Goal: Task Accomplishment & Management: Complete application form

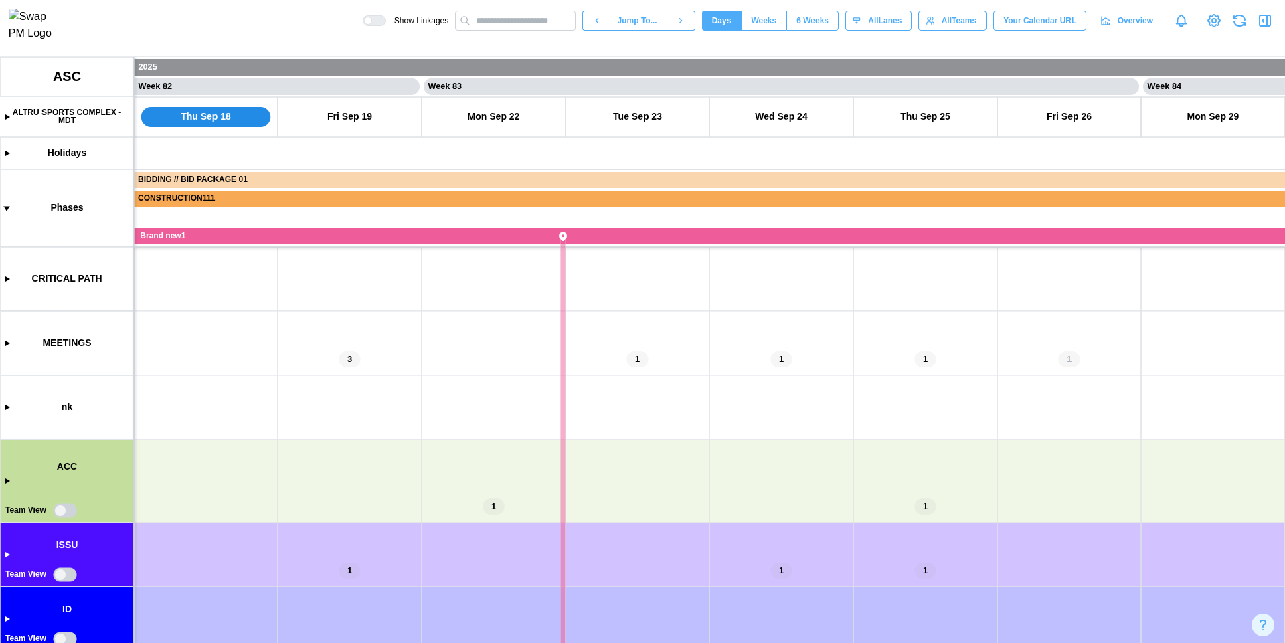
scroll to position [94, 0]
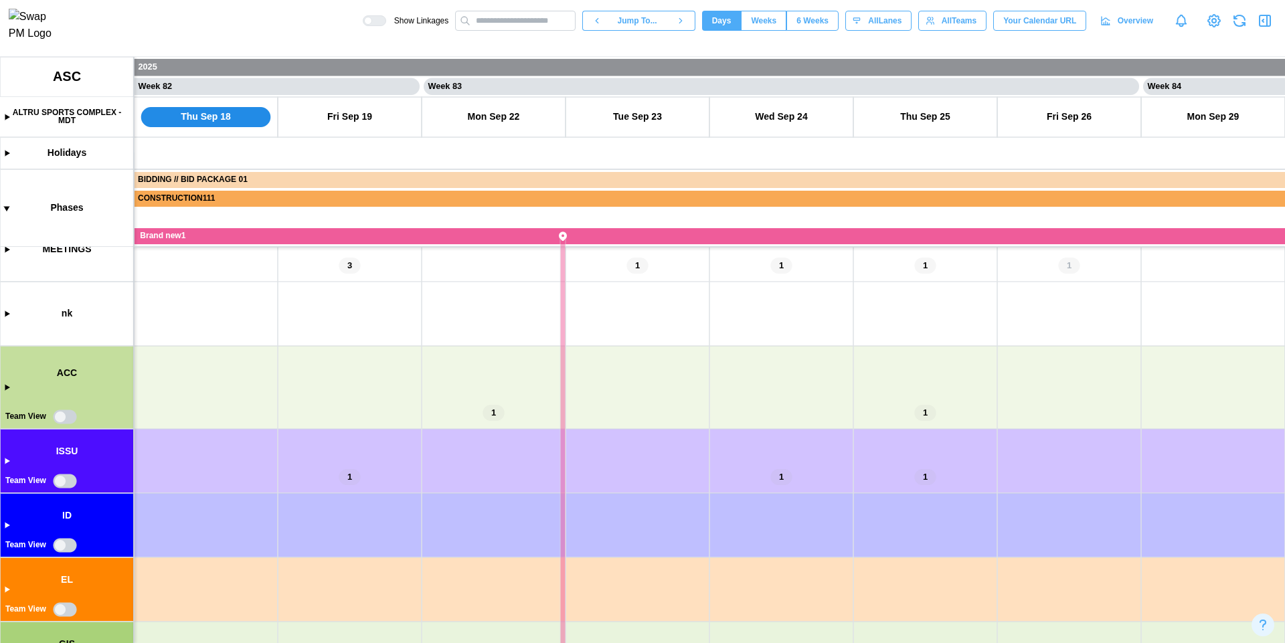
click at [62, 413] on canvas at bounding box center [642, 350] width 1285 height 586
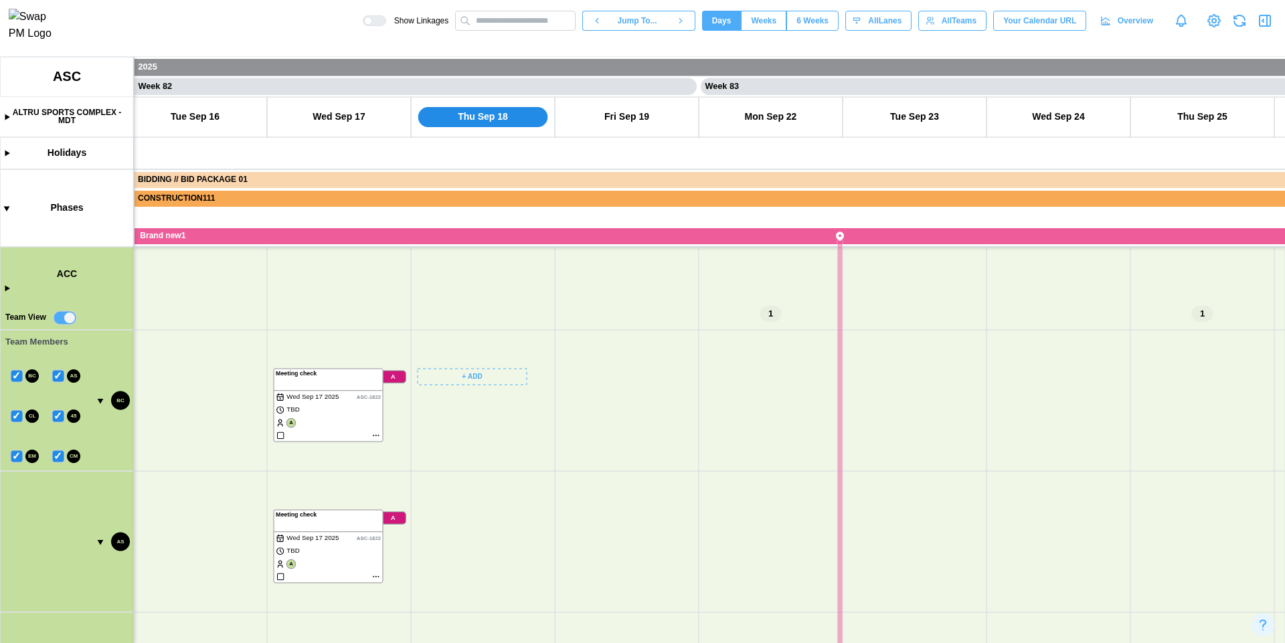
scroll to position [0, 58432]
click at [496, 371] on canvas at bounding box center [642, 350] width 1285 height 586
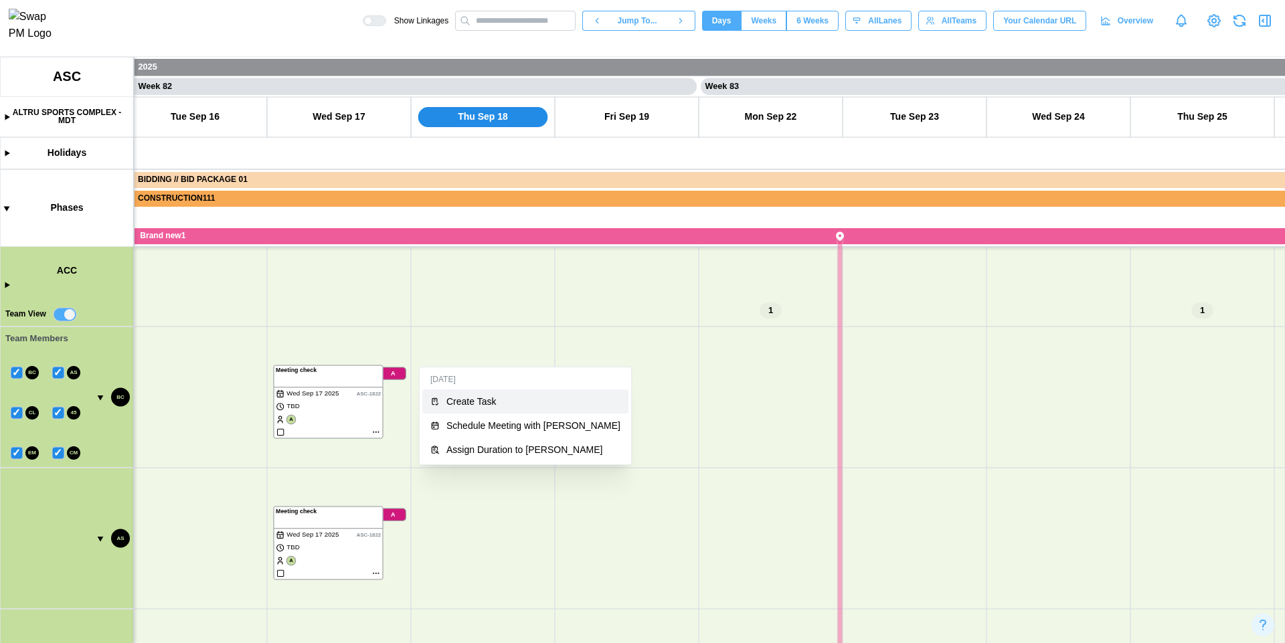
click at [501, 408] on button "Create Task" at bounding box center [525, 402] width 206 height 24
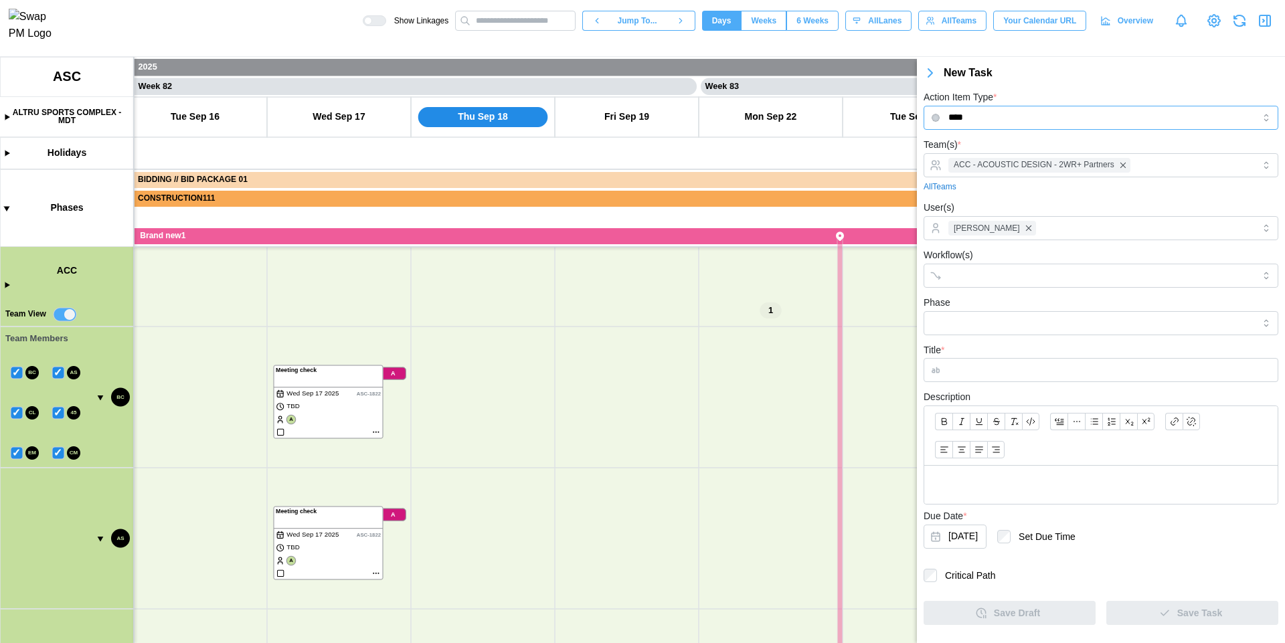
click at [1049, 119] on input "****" at bounding box center [1101, 118] width 355 height 24
click at [1093, 79] on div "New Task" at bounding box center [1114, 73] width 341 height 17
click at [1163, 171] on div "ACC - ACOUSTIC DESIGN - 2WR+ Partners" at bounding box center [1099, 165] width 309 height 23
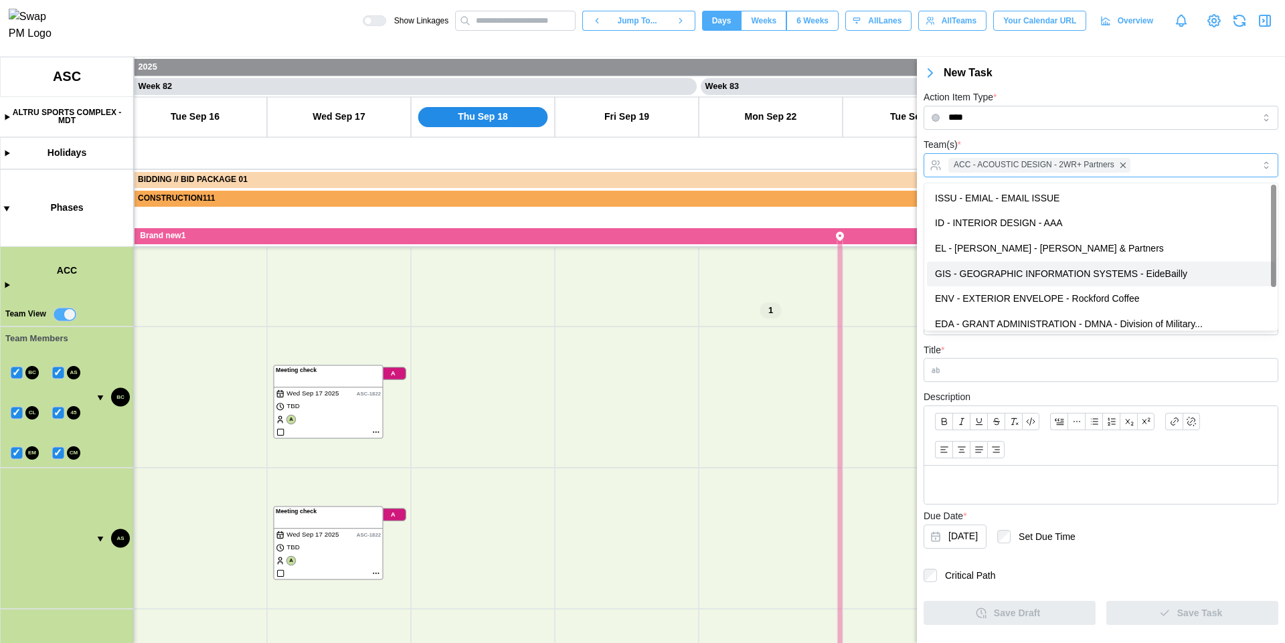
scroll to position [60, 0]
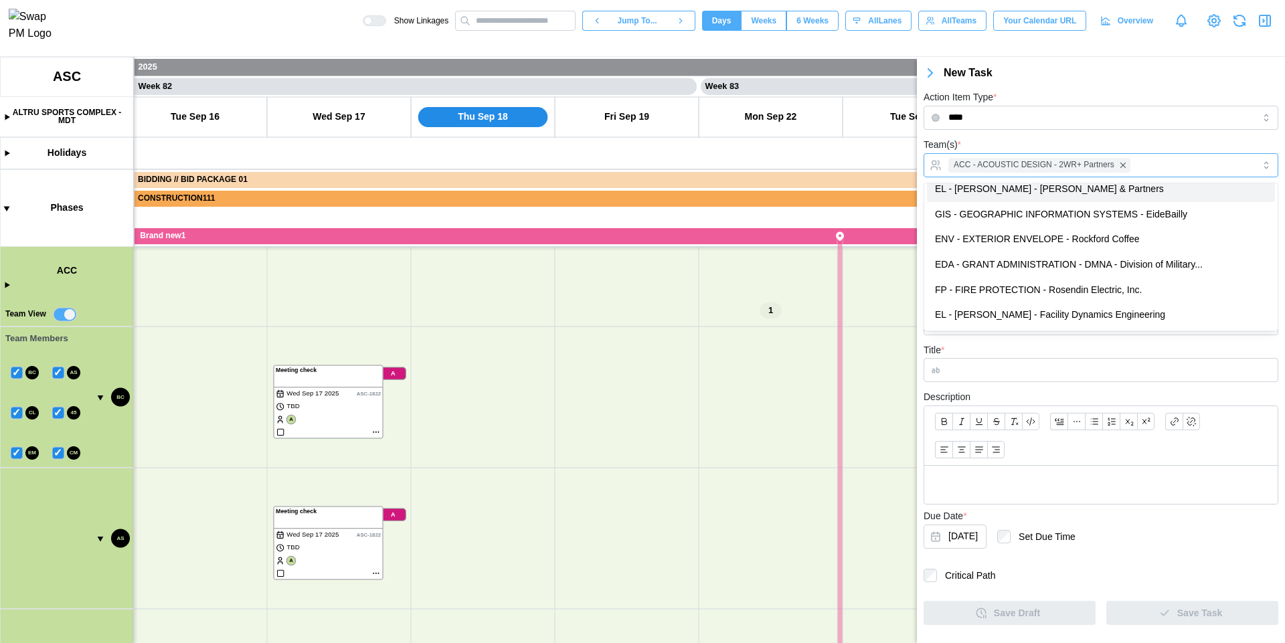
click at [1098, 153] on div "ACC - ACOUSTIC DESIGN - 2WR+ Partners" at bounding box center [1101, 165] width 355 height 24
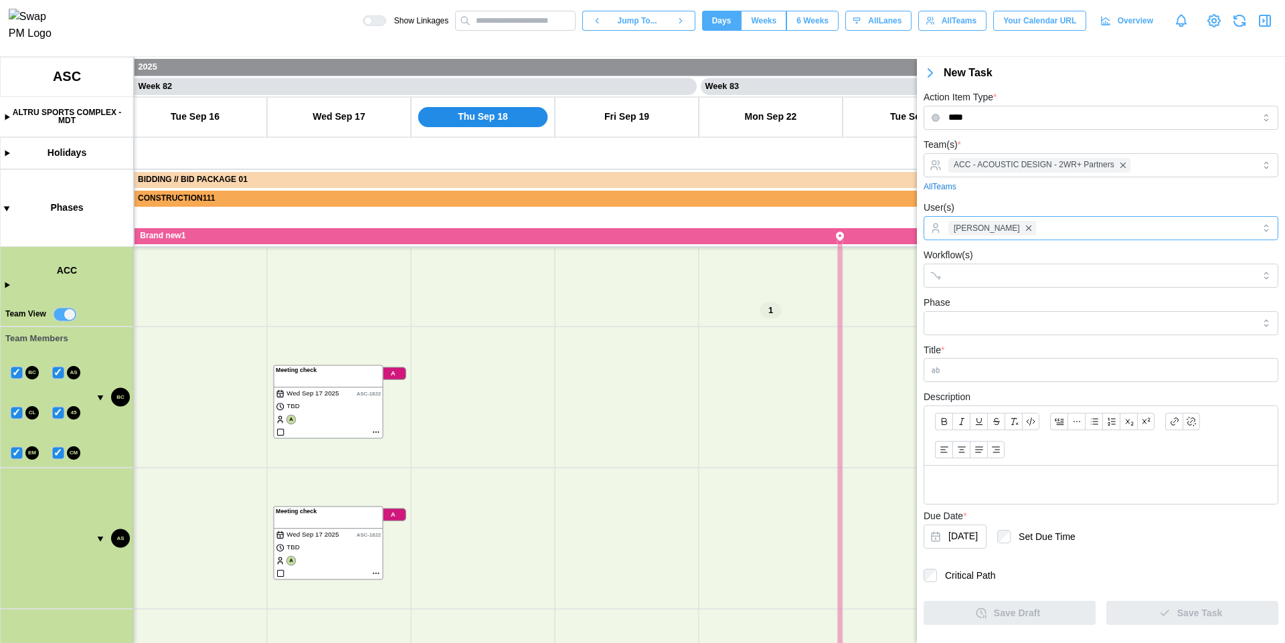
click at [1100, 235] on div "[PERSON_NAME]" at bounding box center [1099, 228] width 309 height 23
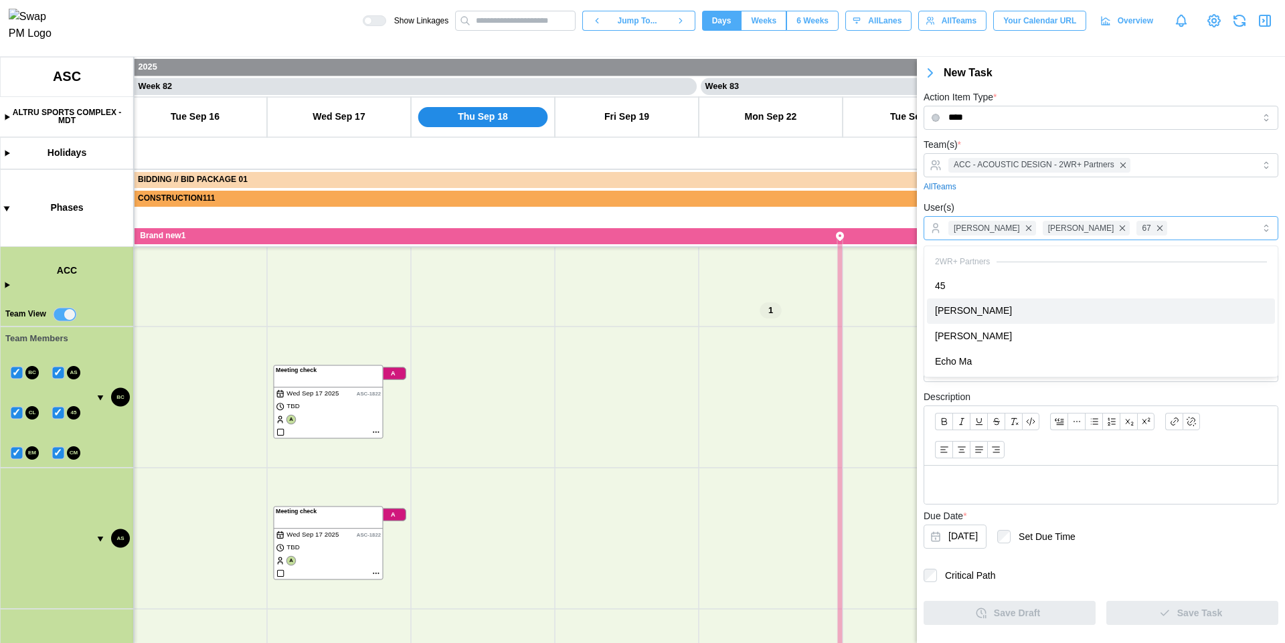
scroll to position [0, 0]
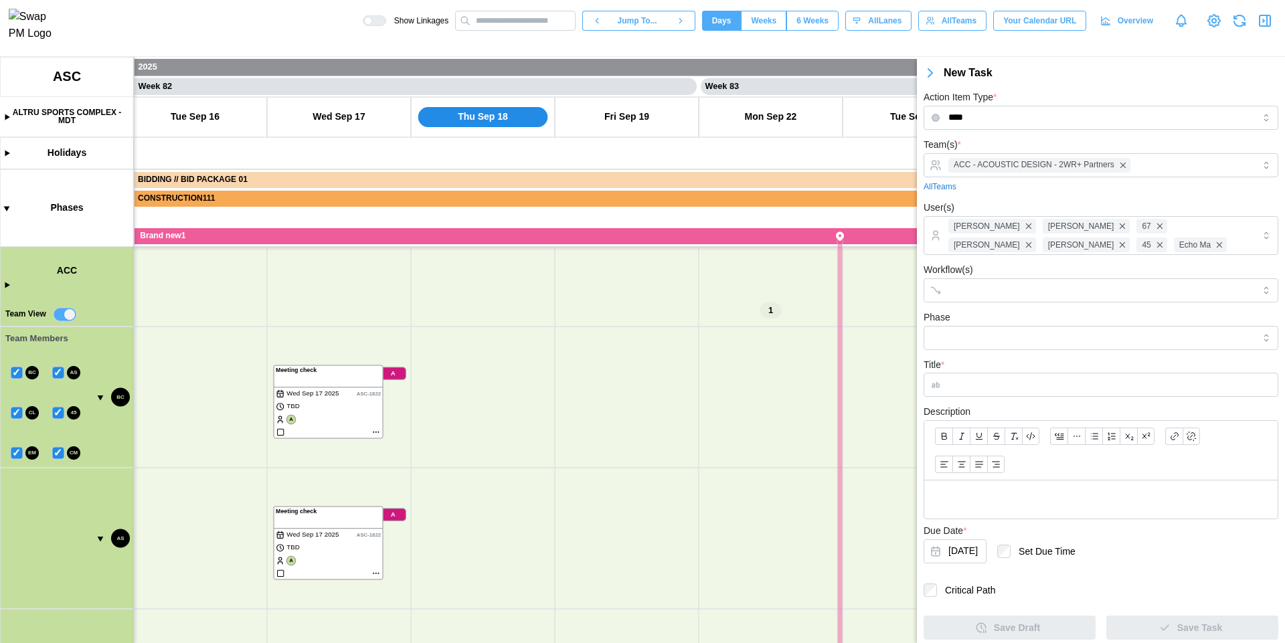
click at [1263, 21] on icon "button" at bounding box center [1265, 21] width 16 height 16
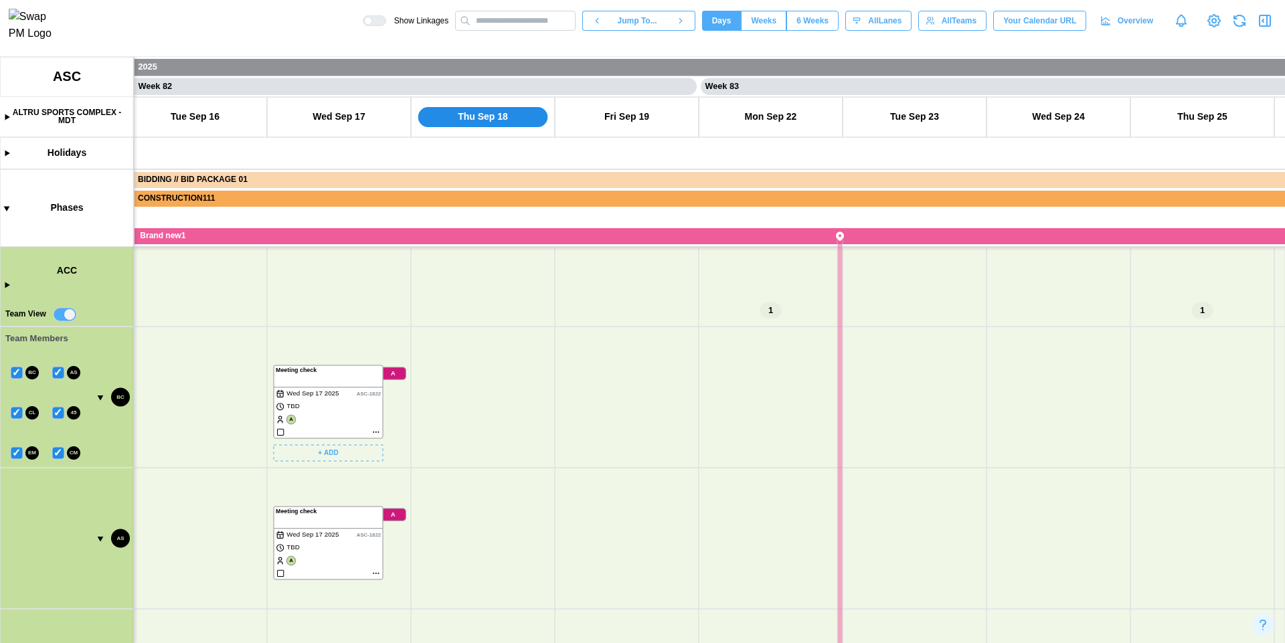
click at [375, 431] on canvas at bounding box center [642, 350] width 1285 height 586
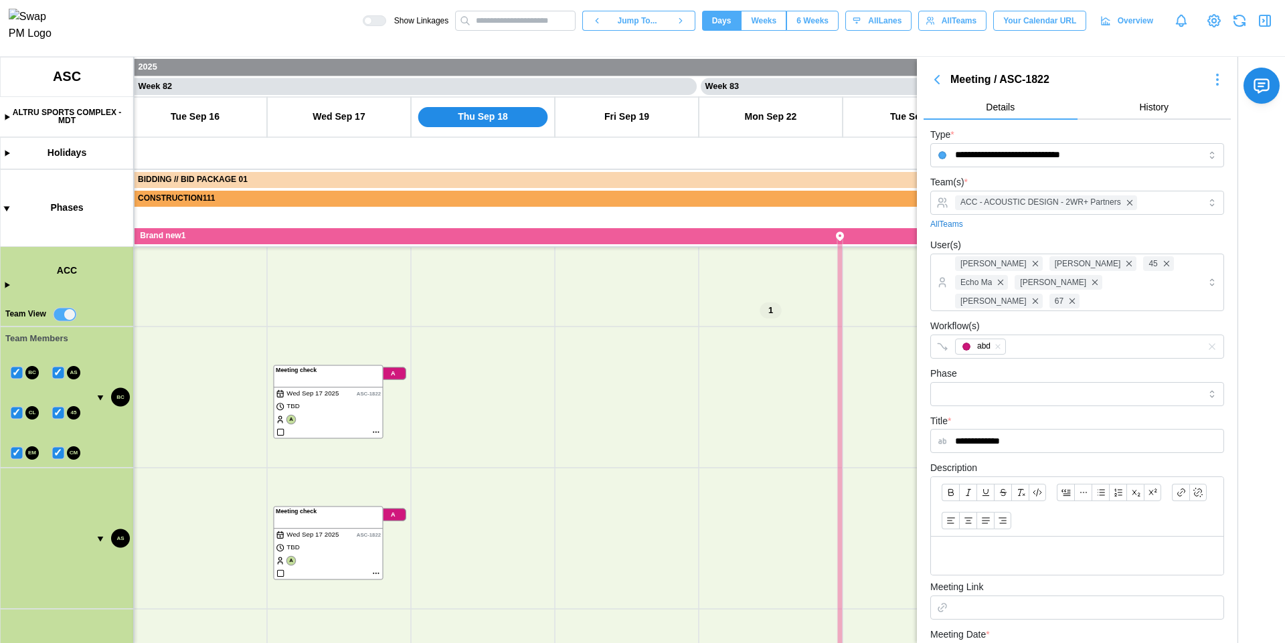
click at [938, 81] on icon "button" at bounding box center [937, 80] width 4 height 8
click at [938, 81] on icon "button" at bounding box center [937, 80] width 16 height 16
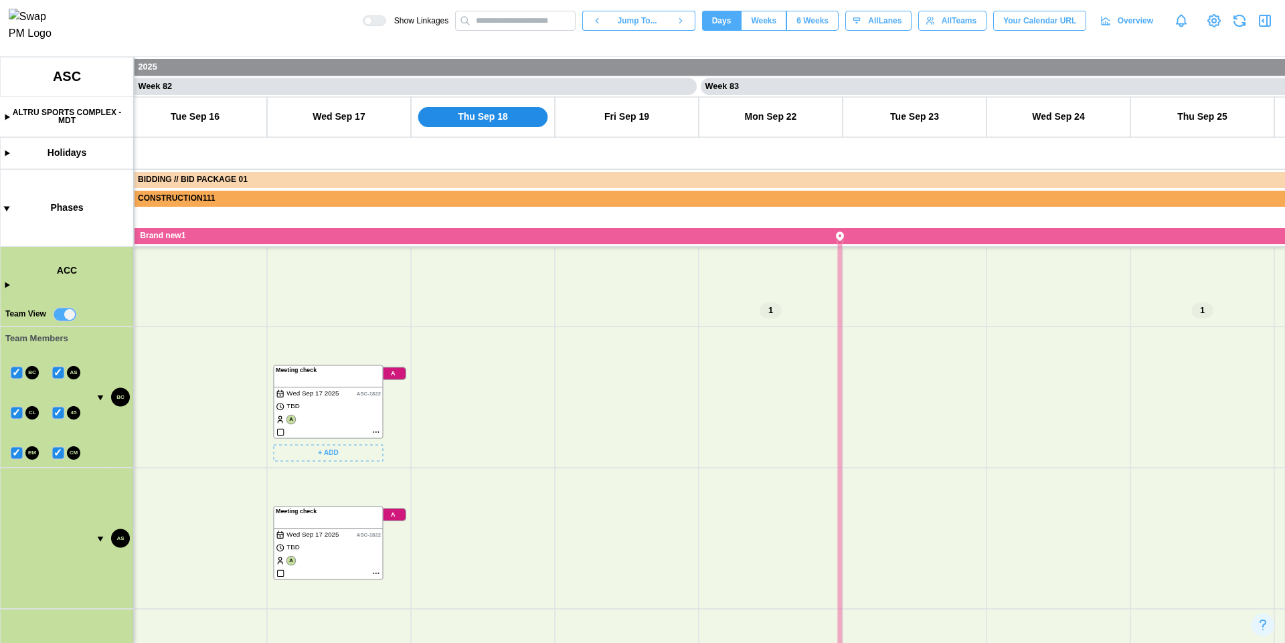
click at [376, 431] on canvas at bounding box center [642, 350] width 1285 height 586
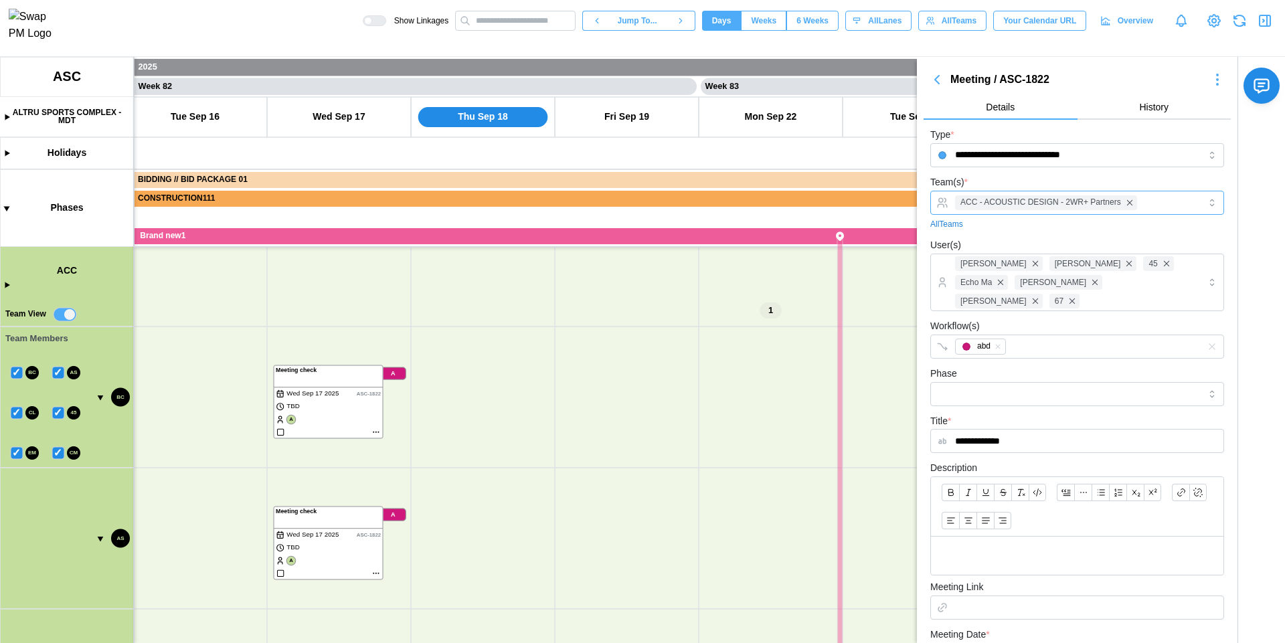
click at [1141, 205] on div "ACC - ACOUSTIC DESIGN - 2WR+ Partners" at bounding box center [1076, 202] width 248 height 23
click at [477, 378] on canvas at bounding box center [642, 350] width 1285 height 586
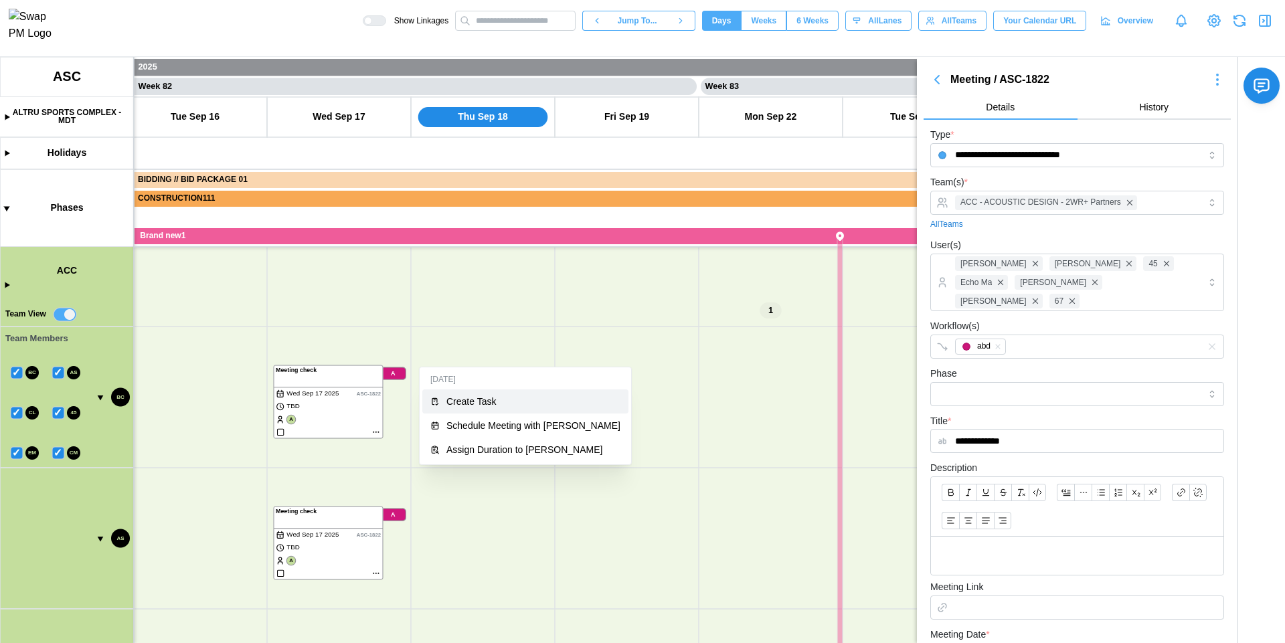
click at [505, 397] on div "Create Task" at bounding box center [533, 401] width 174 height 11
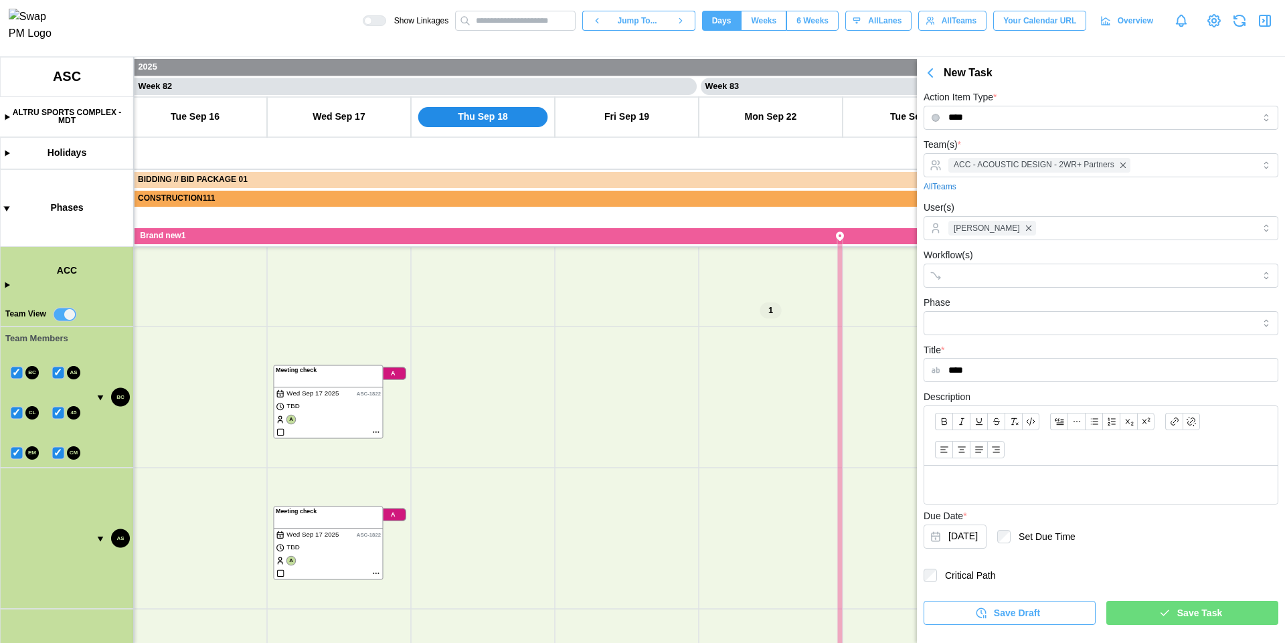
click at [1205, 614] on span "Save Task" at bounding box center [1199, 613] width 45 height 23
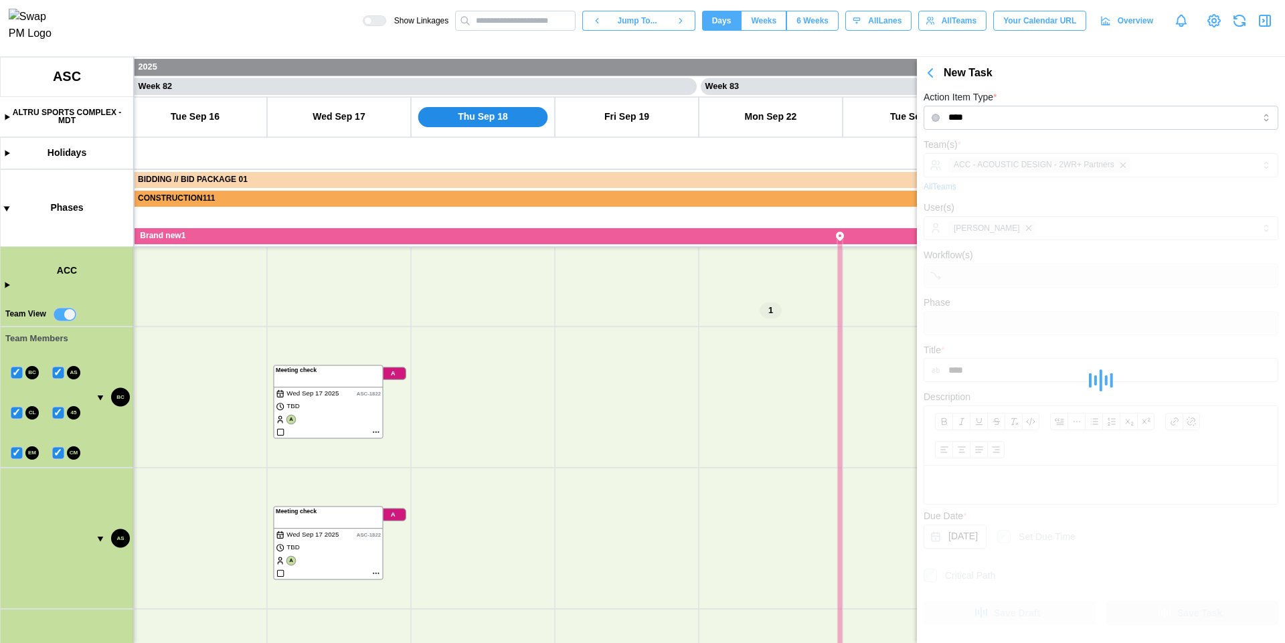
type input "*****"
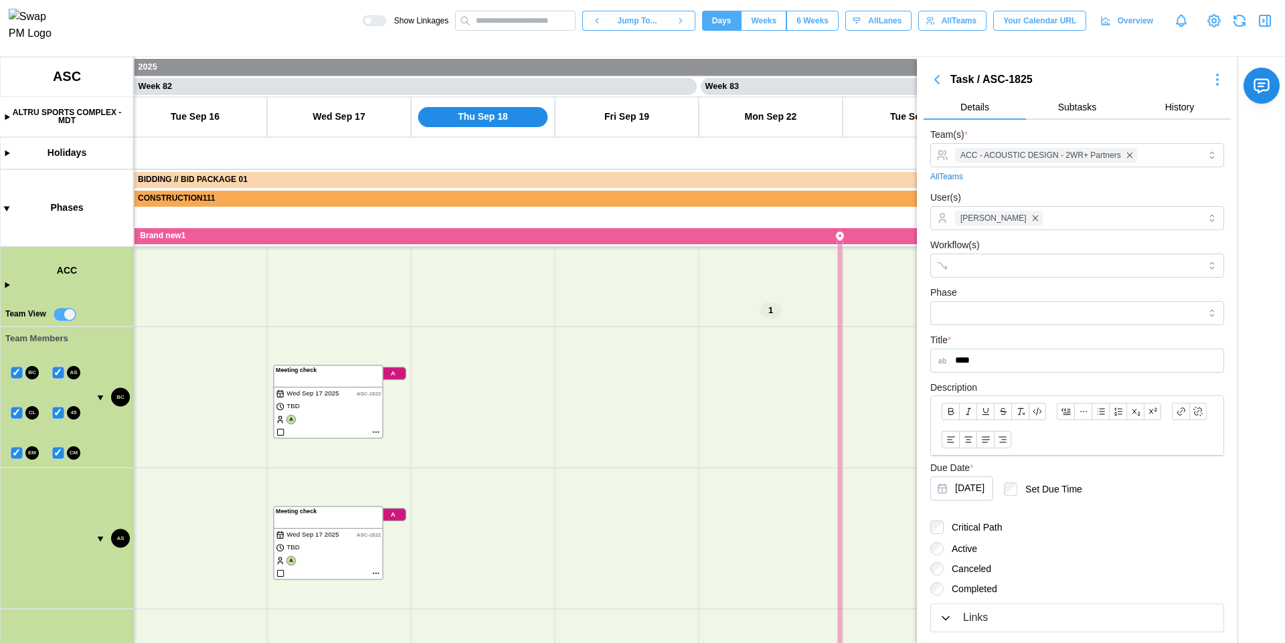
click at [937, 80] on icon "button" at bounding box center [937, 80] width 4 height 8
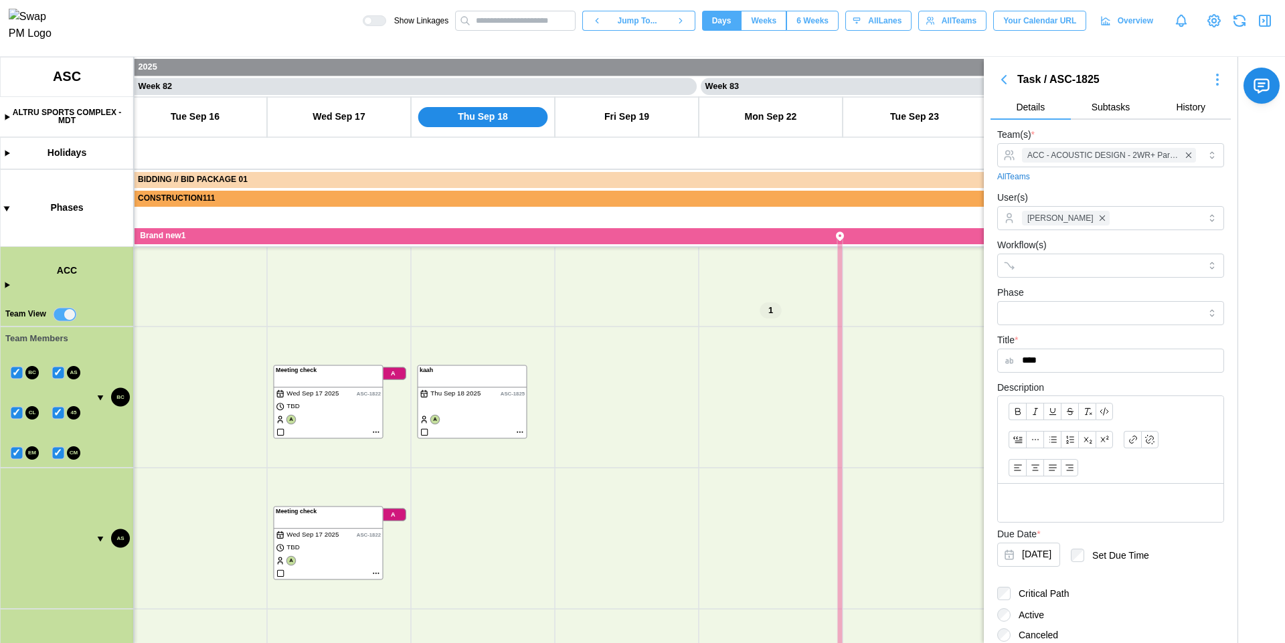
click at [1005, 81] on icon "button" at bounding box center [1004, 80] width 4 height 8
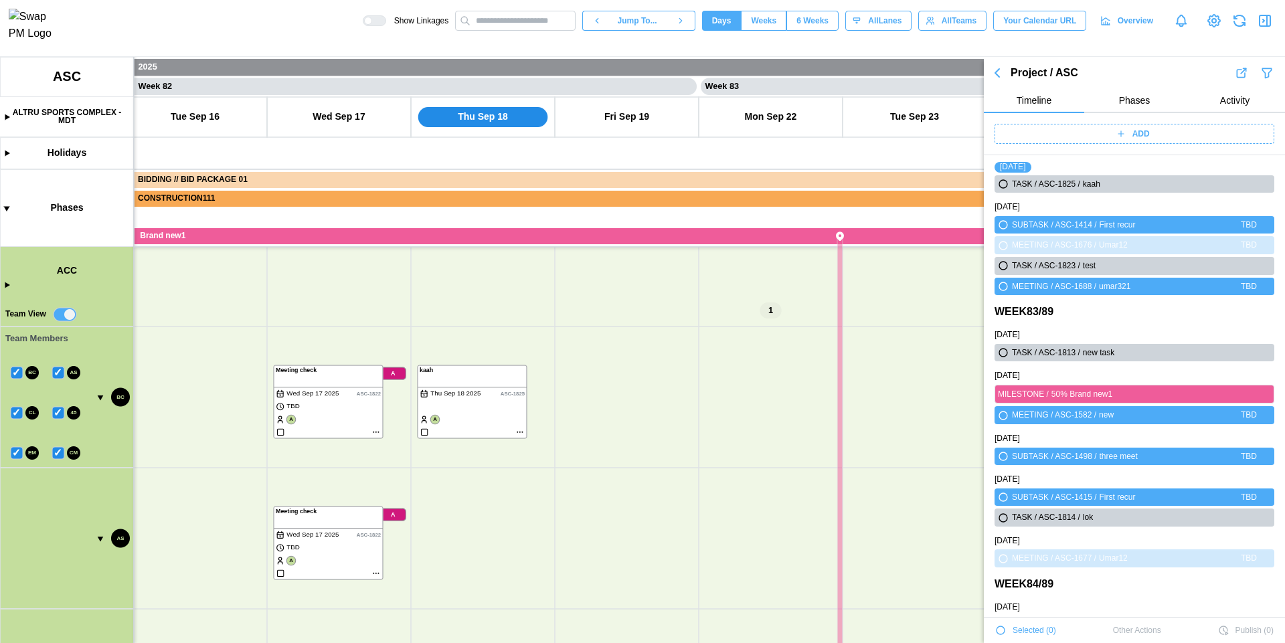
click at [999, 74] on icon "button" at bounding box center [997, 73] width 4 height 8
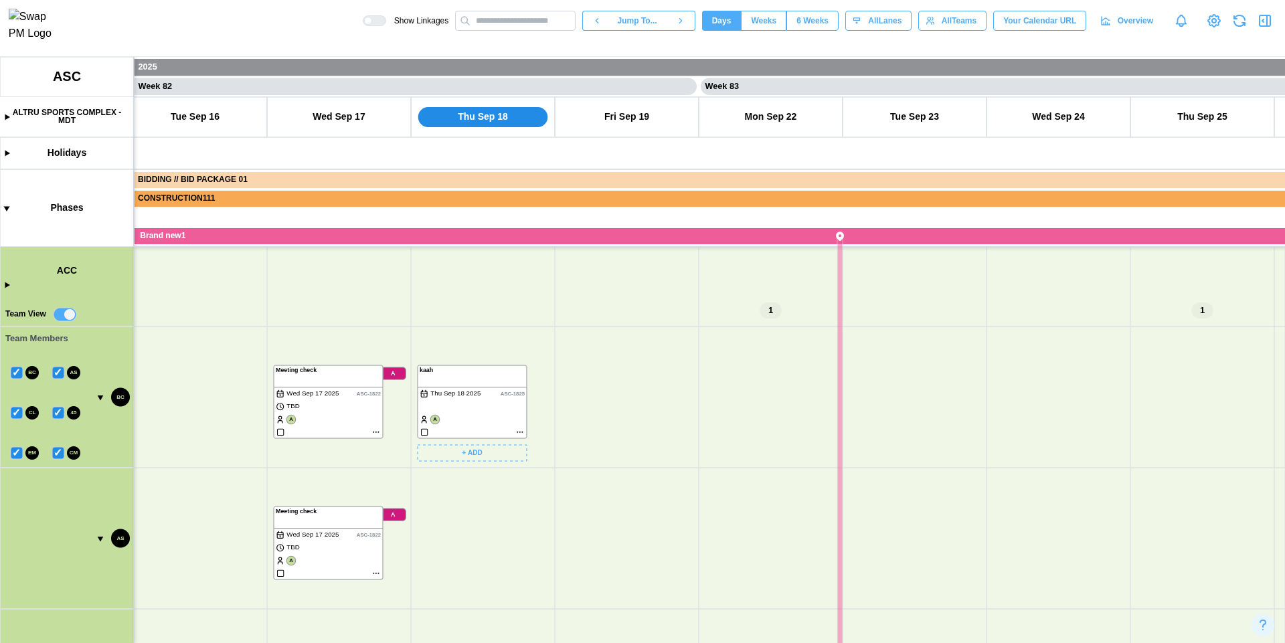
click at [521, 432] on canvas at bounding box center [642, 350] width 1285 height 586
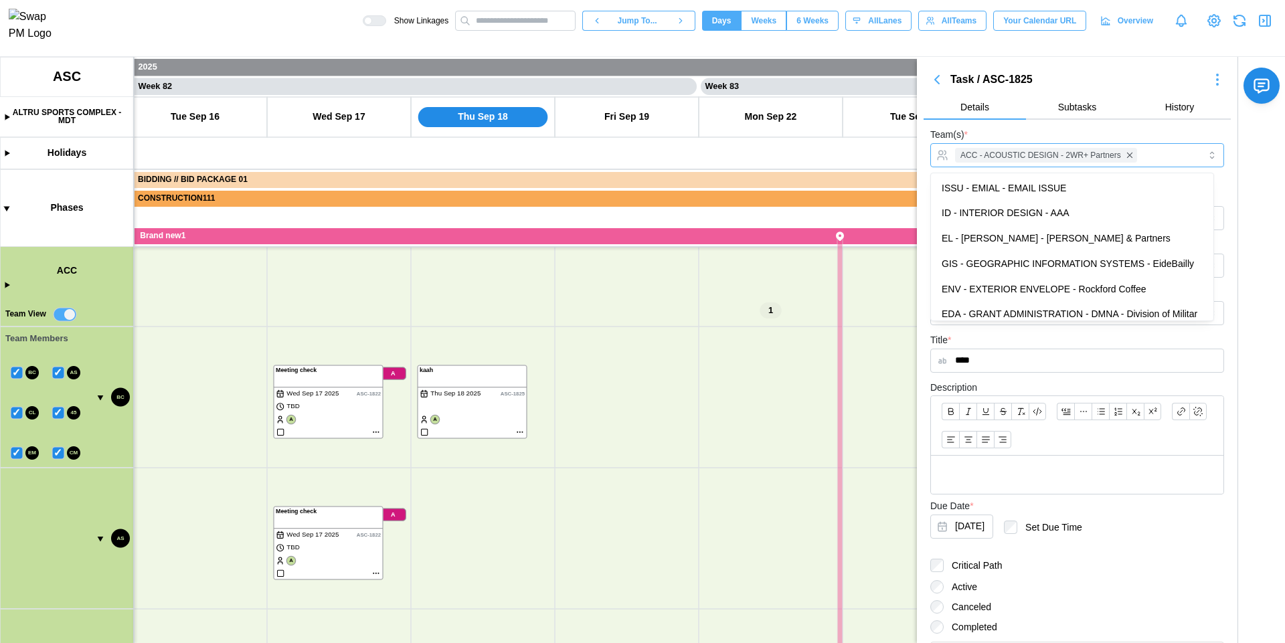
click at [1166, 157] on div "ACC - ACOUSTIC DESIGN - 2WR+ Partners" at bounding box center [1076, 155] width 248 height 23
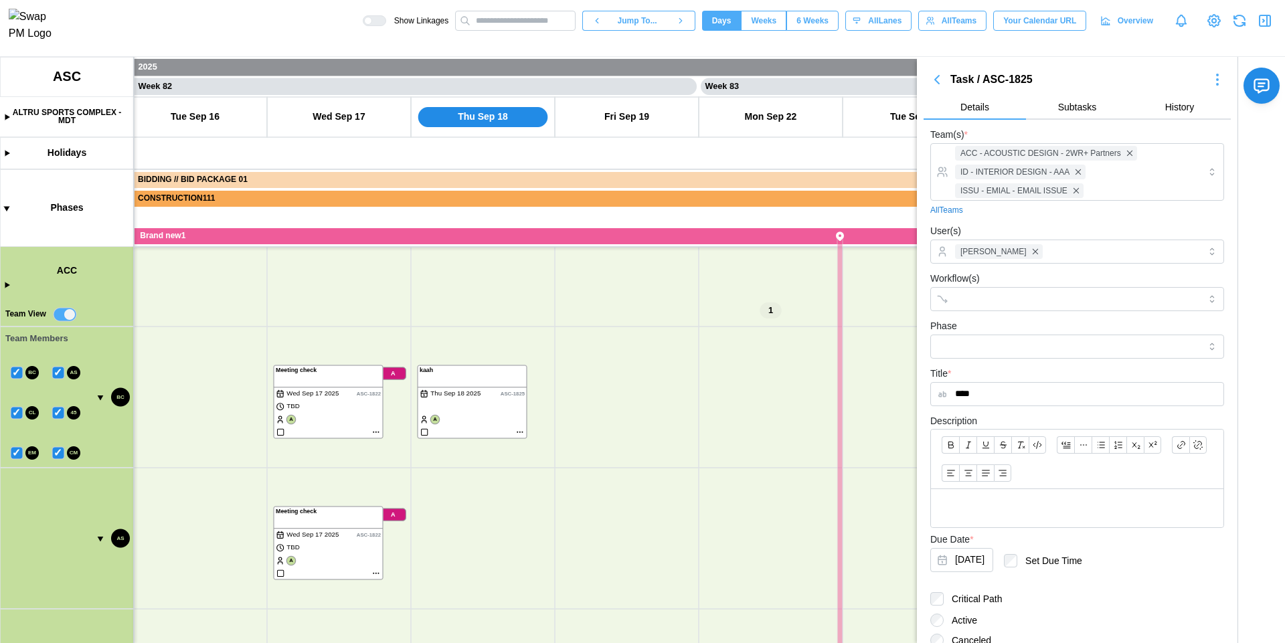
click at [1102, 129] on div "Team(s) * ACC - ACOUSTIC DESIGN - 2WR+ Partners ID - INTERIOR DESIGN - AAA ISSU…" at bounding box center [1077, 171] width 294 height 90
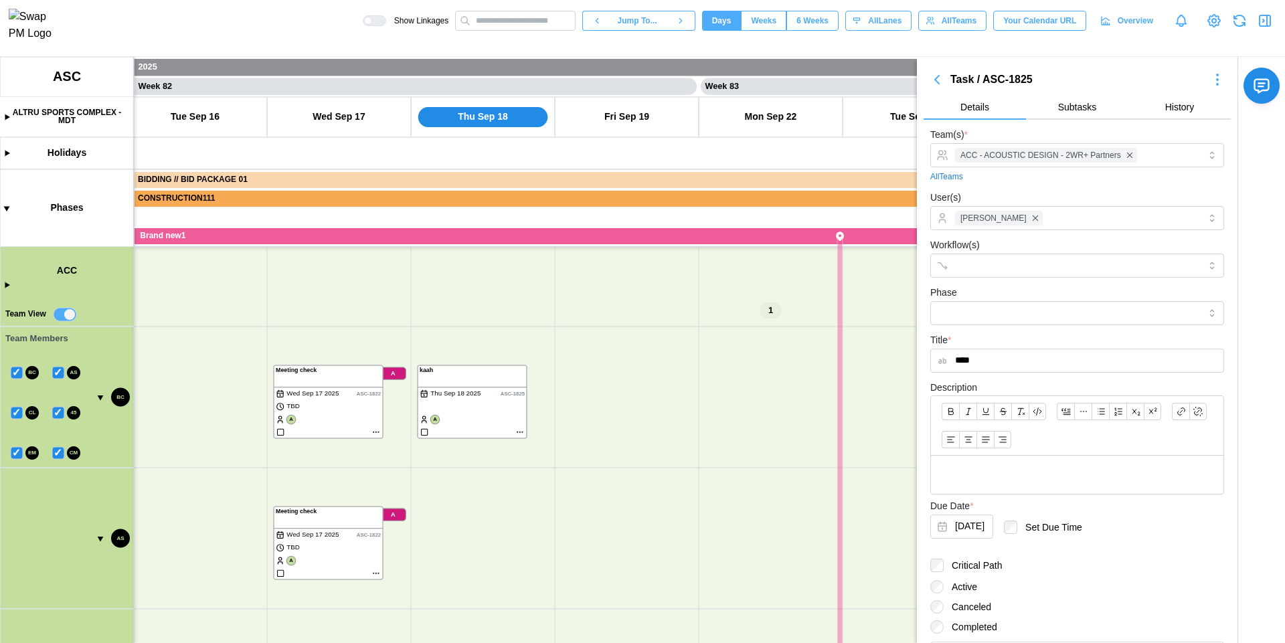
click at [934, 83] on icon "button" at bounding box center [937, 80] width 16 height 16
click at [936, 82] on icon "button" at bounding box center [937, 80] width 4 height 8
